Goal: Communication & Community: Answer question/provide support

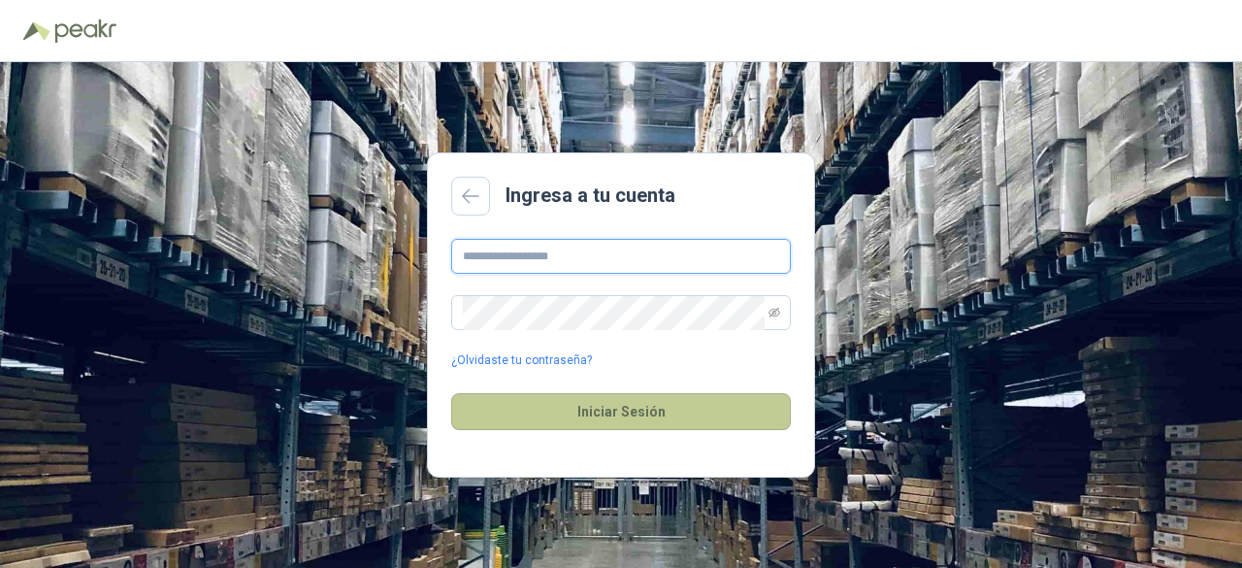
type input "**********"
click at [583, 405] on button "Iniciar Sesión" at bounding box center [621, 411] width 340 height 37
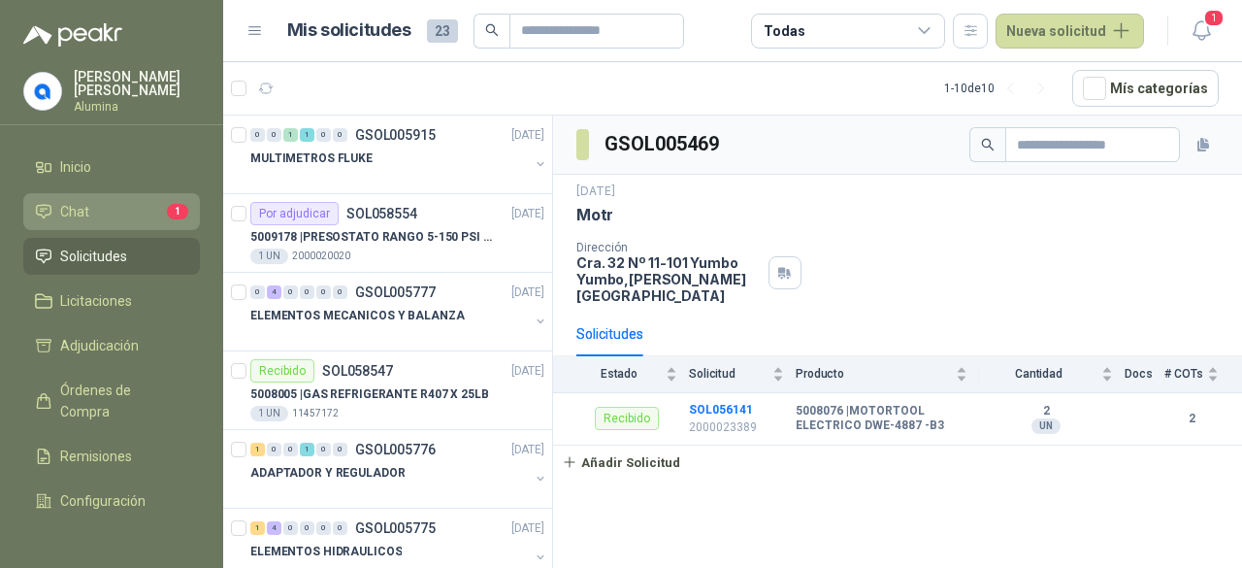
click at [113, 205] on li "Chat 1" at bounding box center [111, 211] width 153 height 21
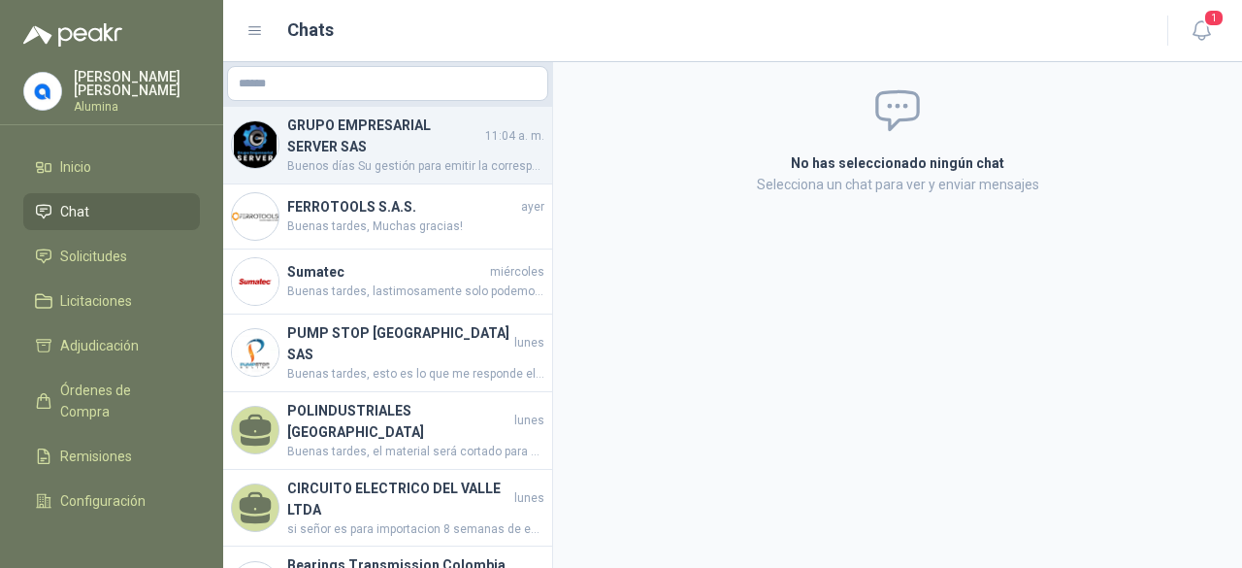
click at [455, 159] on span "Buenos días Su gestión para emitir la correspondiente facturación electrónica, …" at bounding box center [415, 166] width 257 height 18
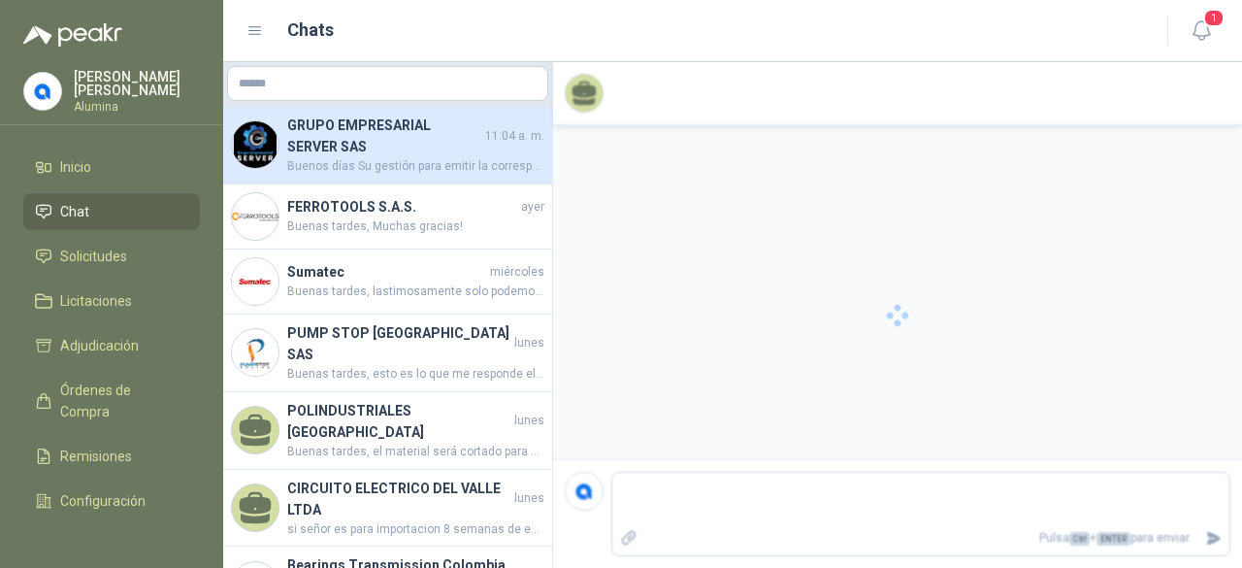
scroll to position [217, 0]
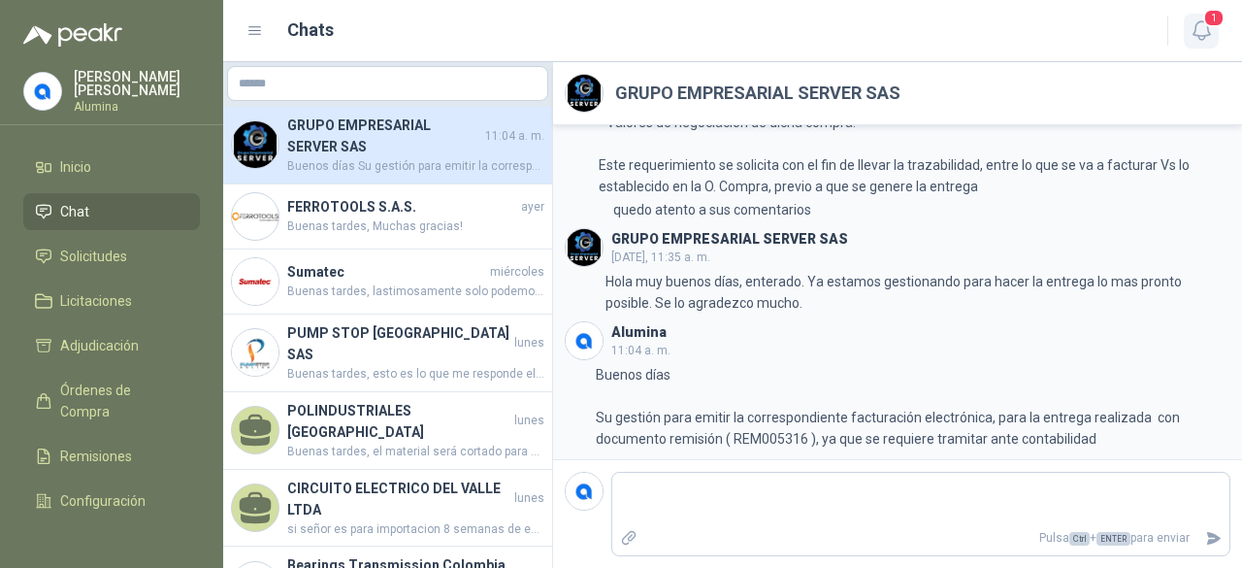
click at [1197, 28] on icon "button" at bounding box center [1202, 30] width 24 height 24
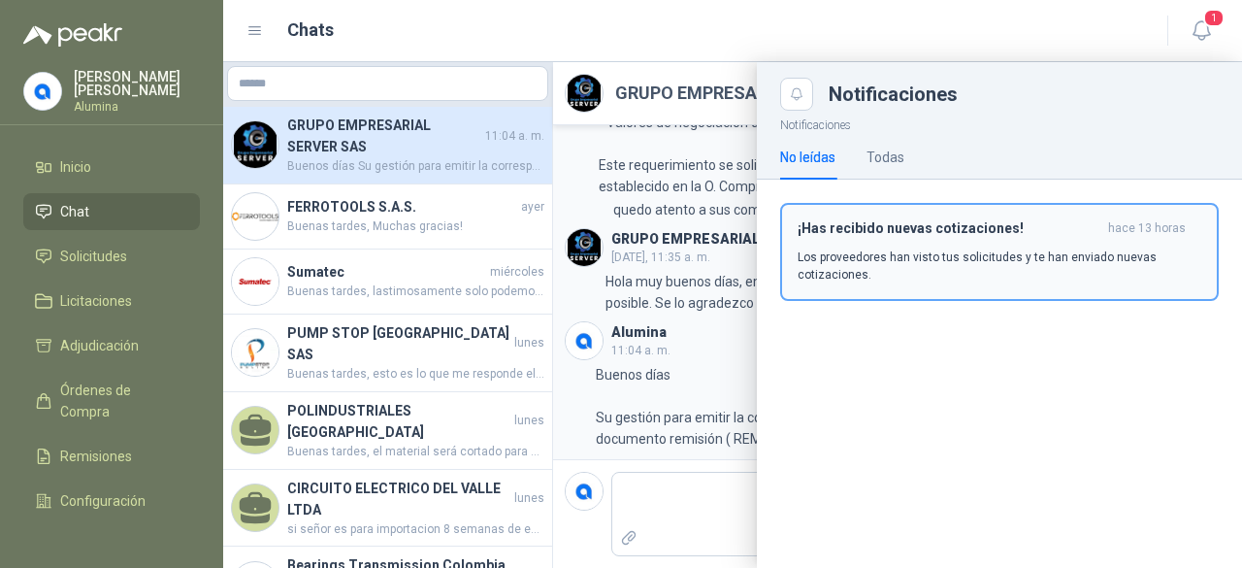
click at [923, 244] on div "¡Has recibido nuevas cotizaciones! hace 13 horas Los proveedores han visto tus …" at bounding box center [1000, 251] width 404 height 63
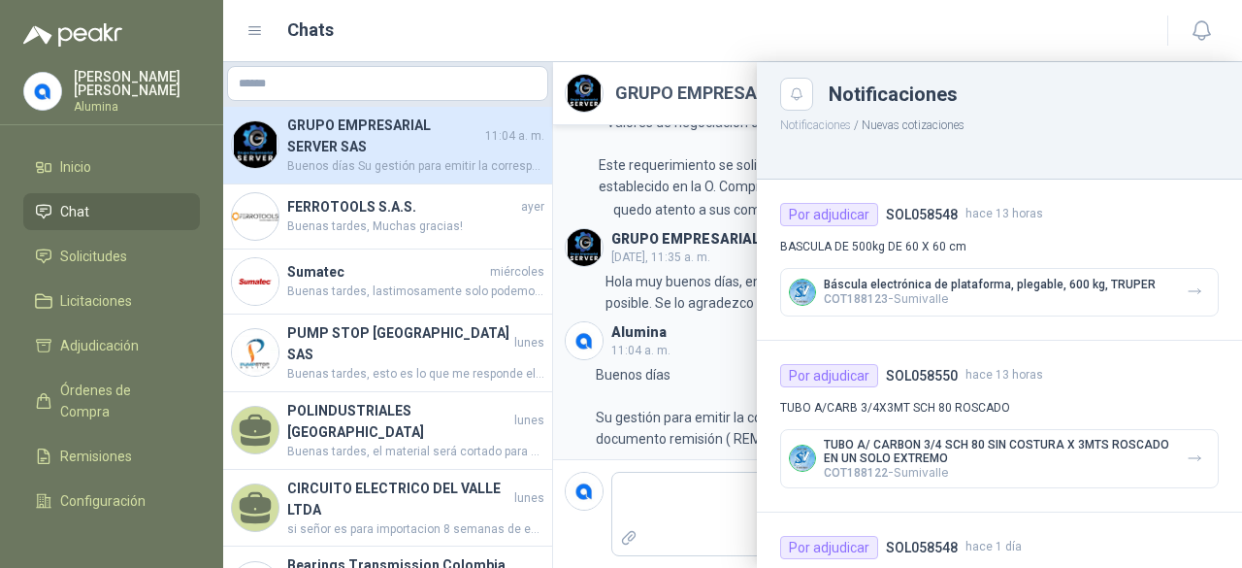
click at [384, 226] on div at bounding box center [732, 315] width 1019 height 506
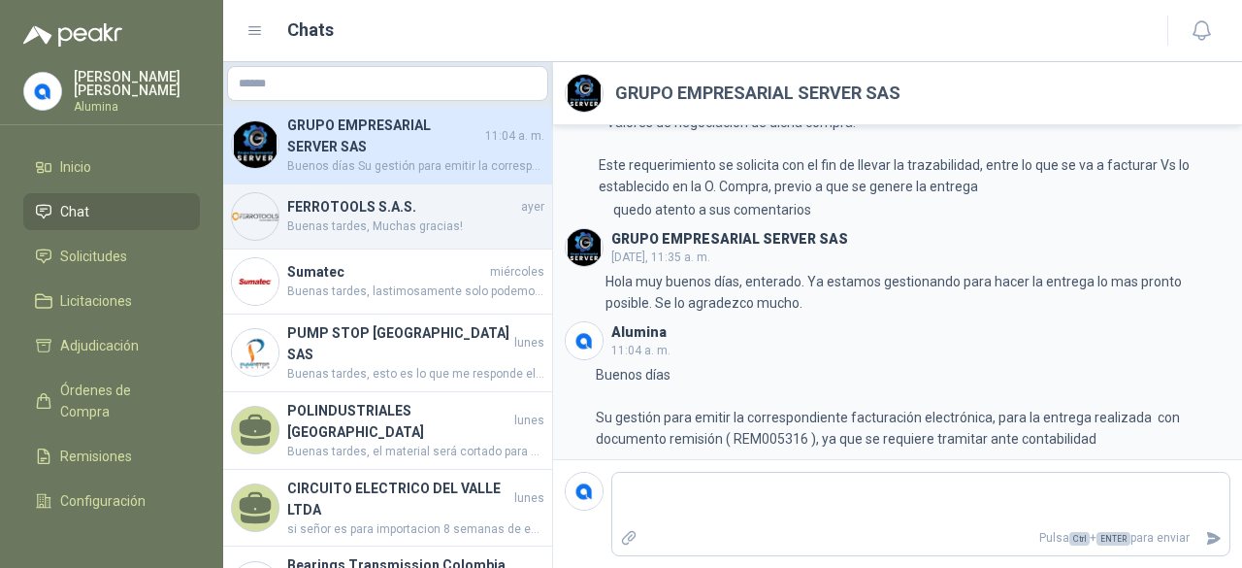
click at [384, 224] on span "Buenas tardes, Muchas gracias!" at bounding box center [415, 226] width 257 height 18
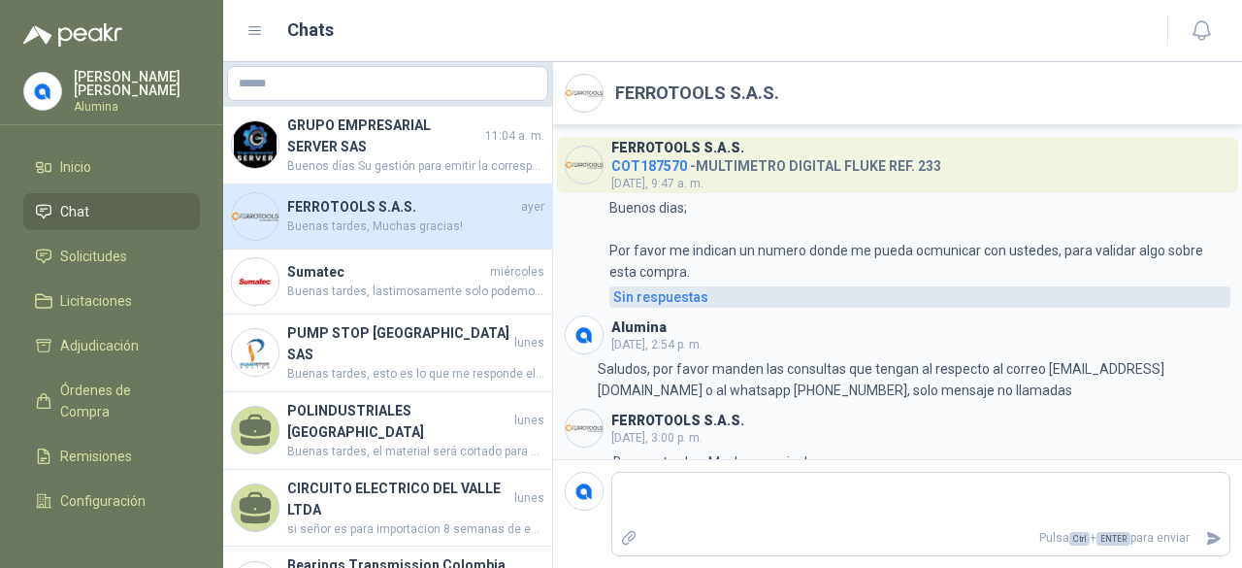
click at [643, 298] on div "Sin respuestas" at bounding box center [660, 296] width 95 height 21
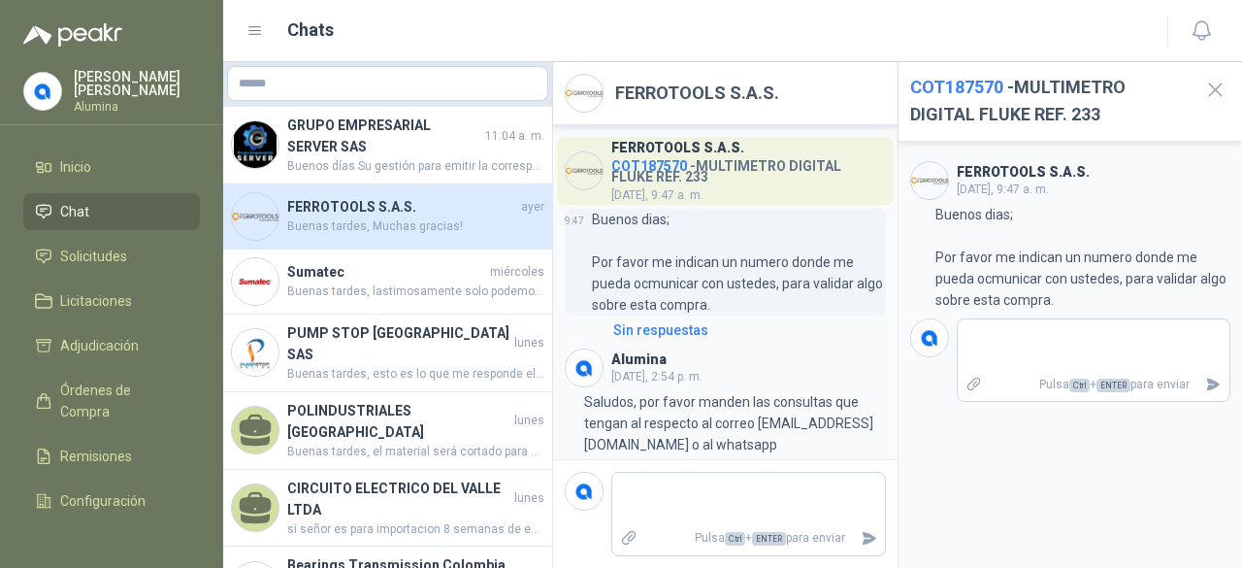
click at [799, 292] on p "Buenos dias; Por favor me indican un numero donde me pueda ocmunicar con ustede…" at bounding box center [739, 262] width 294 height 107
click at [1216, 95] on icon "button" at bounding box center [1216, 90] width 24 height 24
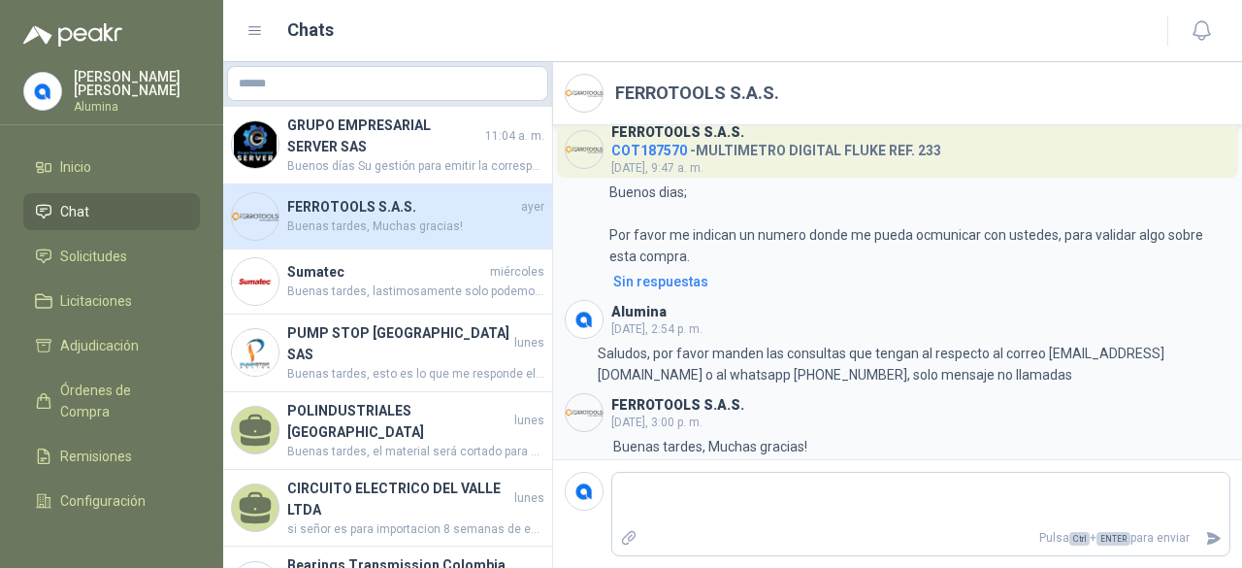
scroll to position [23, 0]
